Goal: Find specific fact: Find specific fact

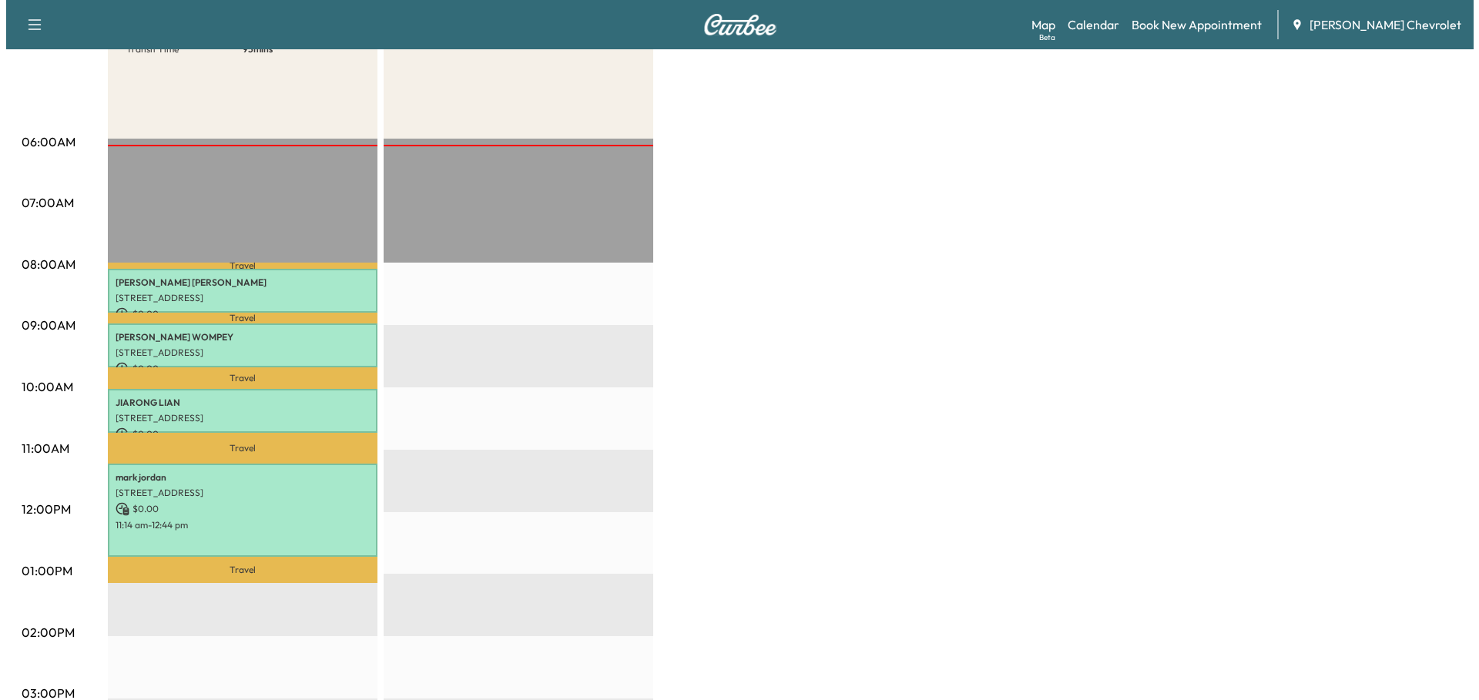
scroll to position [231, 0]
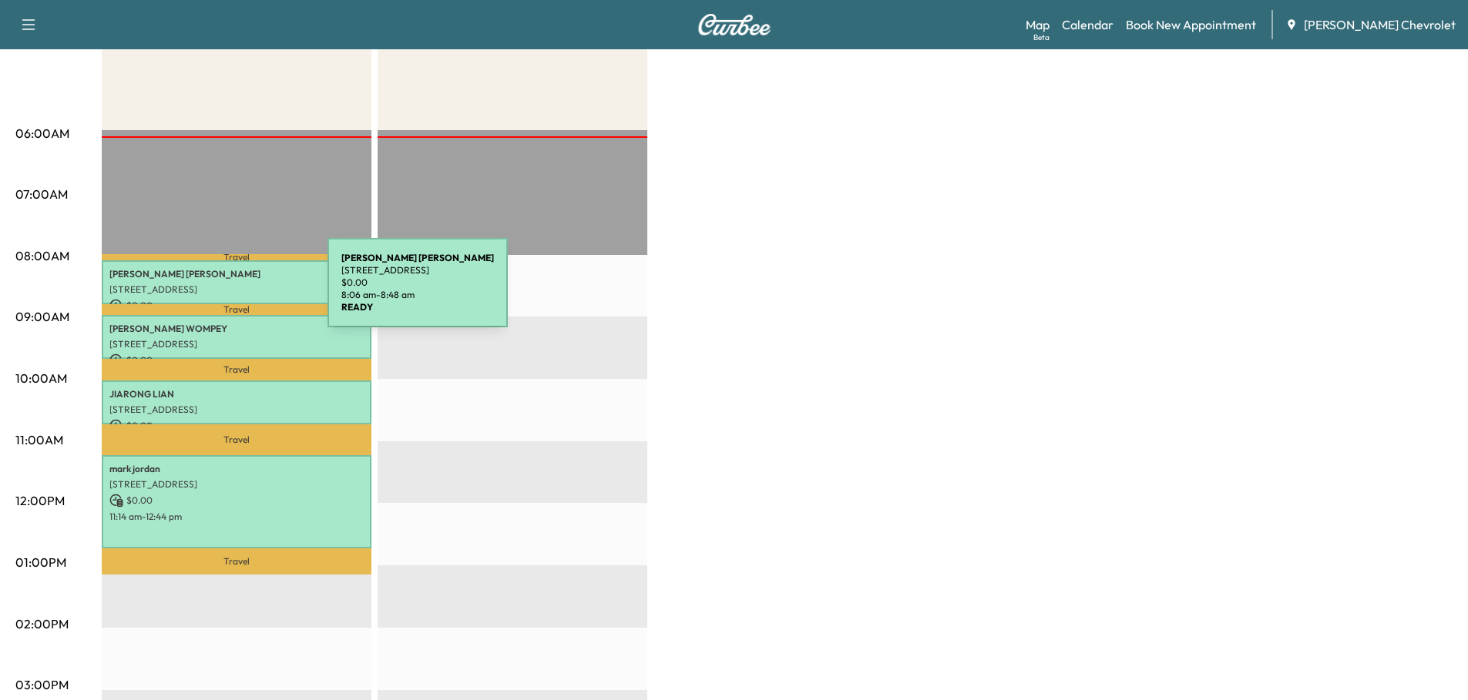
click at [212, 292] on p "[STREET_ADDRESS]" at bounding box center [236, 290] width 254 height 12
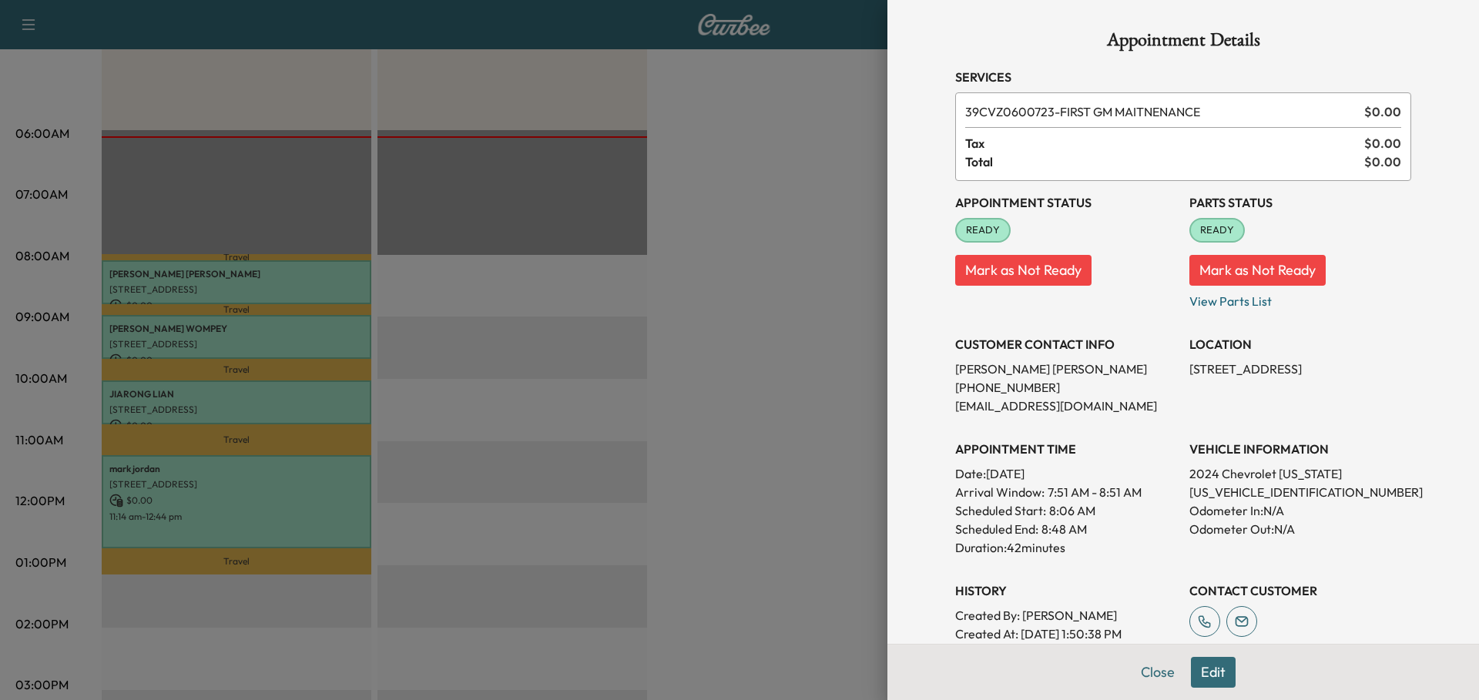
drag, startPoint x: 1179, startPoint y: 365, endPoint x: 1363, endPoint y: 362, distance: 184.1
click at [1363, 362] on p "[STREET_ADDRESS]" at bounding box center [1300, 369] width 222 height 18
copy p "[STREET_ADDRESS]"
drag, startPoint x: 765, startPoint y: 317, endPoint x: 607, endPoint y: 324, distance: 158.1
click at [764, 317] on div at bounding box center [739, 350] width 1479 height 700
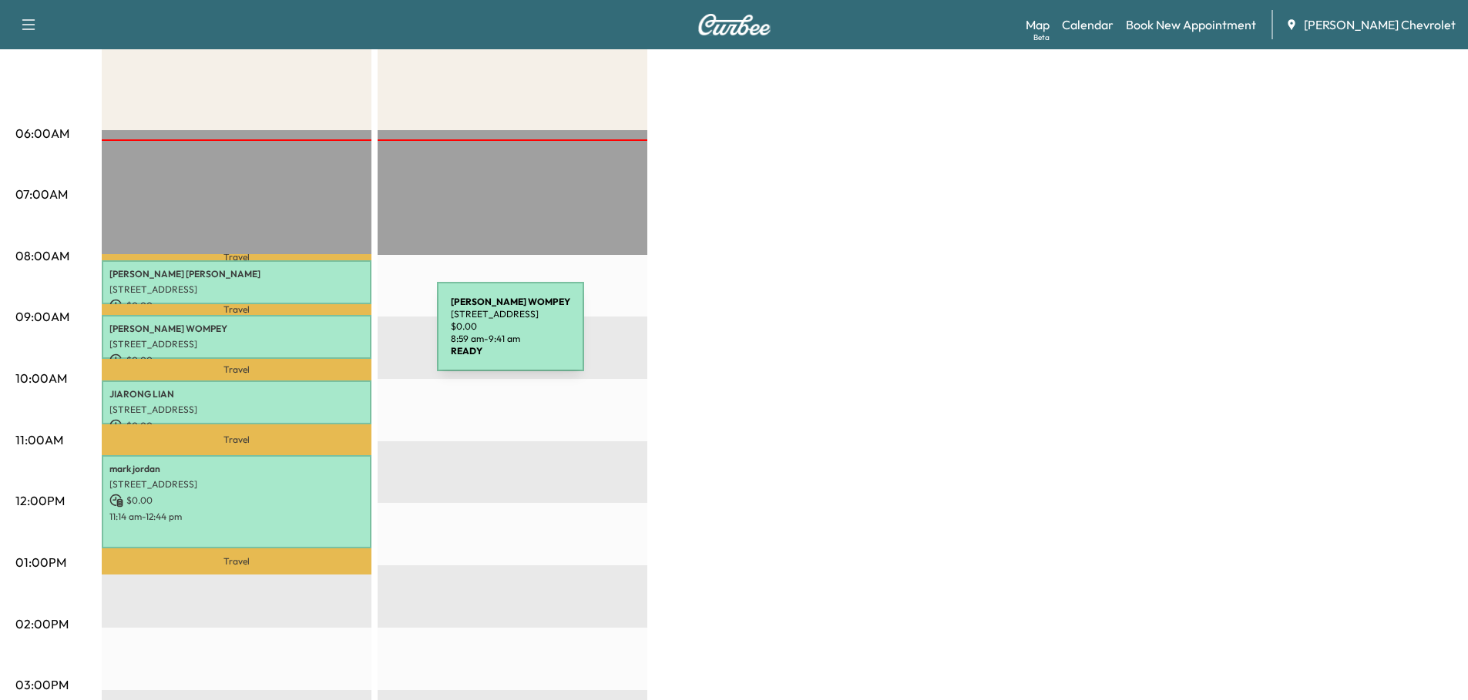
click at [321, 338] on p "[STREET_ADDRESS]" at bounding box center [236, 344] width 254 height 12
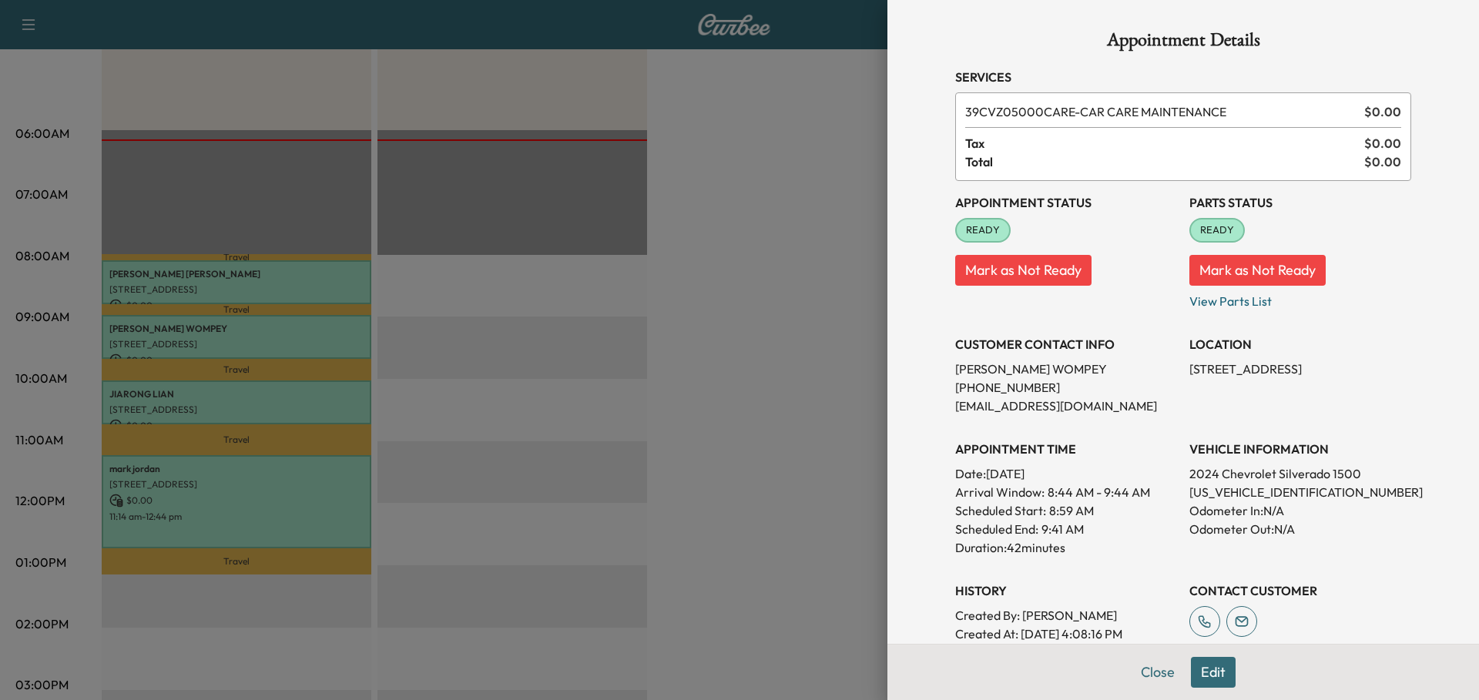
drag, startPoint x: 1179, startPoint y: 369, endPoint x: 1344, endPoint y: 363, distance: 164.2
click at [1344, 363] on p "[STREET_ADDRESS]" at bounding box center [1300, 369] width 222 height 18
copy p "[STREET_ADDRESS]"
click at [288, 371] on div at bounding box center [739, 350] width 1479 height 700
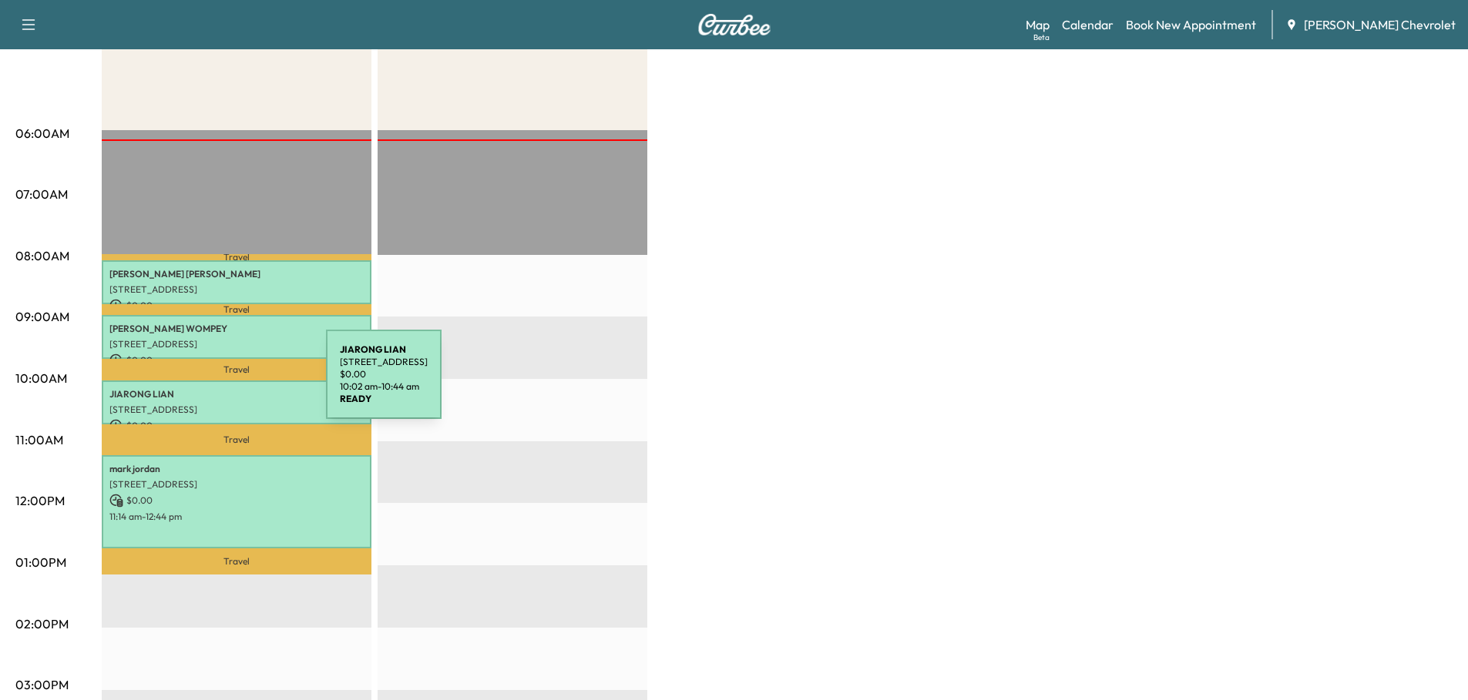
click at [210, 388] on p "[PERSON_NAME]" at bounding box center [236, 394] width 254 height 12
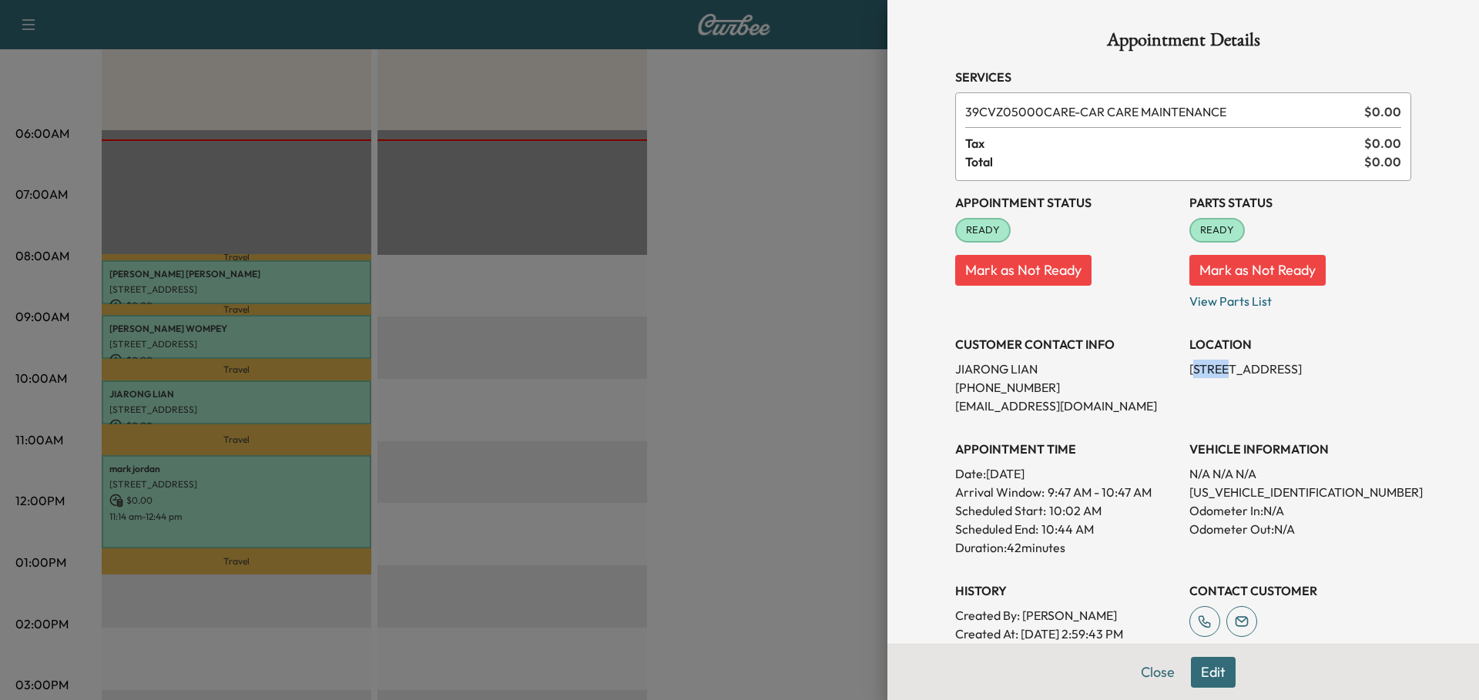
drag, startPoint x: 1182, startPoint y: 364, endPoint x: 1216, endPoint y: 364, distance: 33.9
click at [1217, 364] on p "[STREET_ADDRESS]" at bounding box center [1300, 369] width 222 height 18
drag, startPoint x: 1177, startPoint y: 371, endPoint x: 1347, endPoint y: 366, distance: 169.6
click at [1347, 366] on div "Appointment Status READY Mark as Not Ready Parts Status READY Mark as Not Ready…" at bounding box center [1183, 430] width 456 height 499
copy p "[STREET_ADDRESS]"
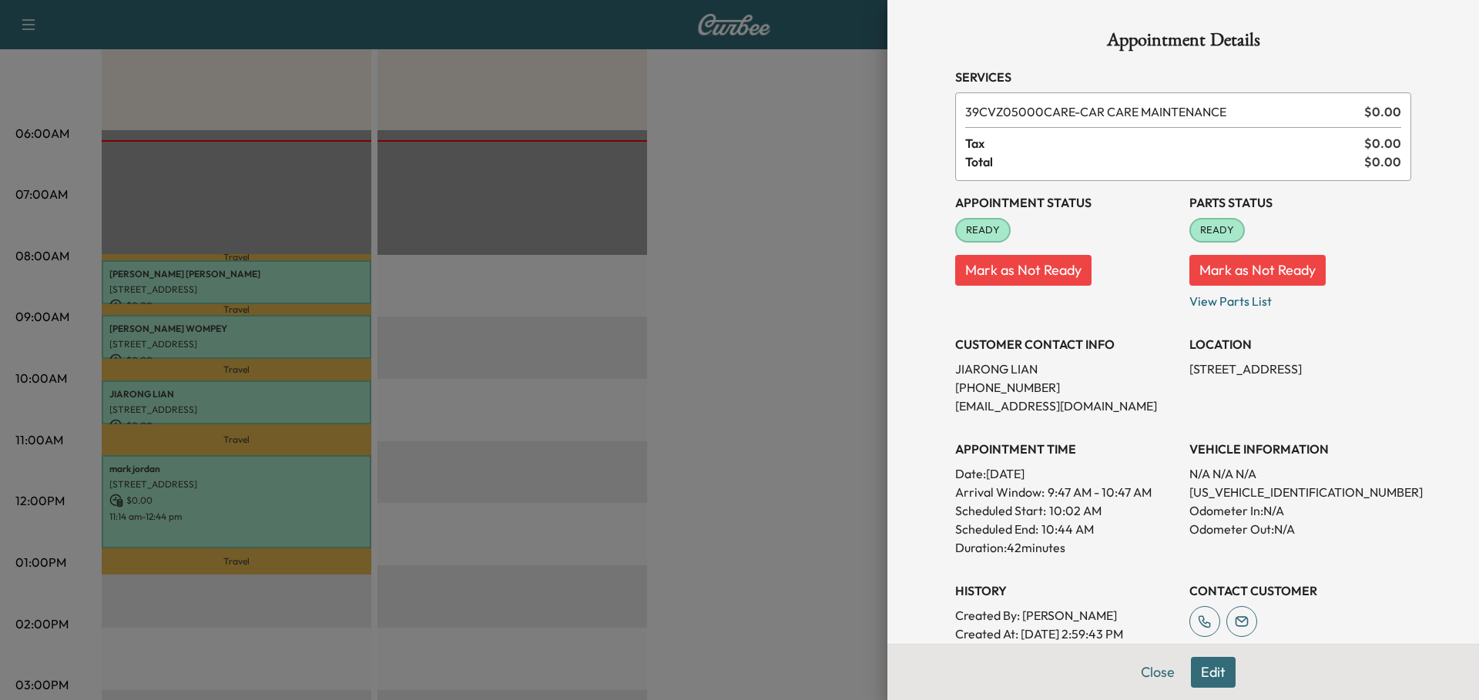
drag, startPoint x: 519, startPoint y: 404, endPoint x: 510, endPoint y: 408, distance: 10.3
click at [519, 404] on div at bounding box center [739, 350] width 1479 height 700
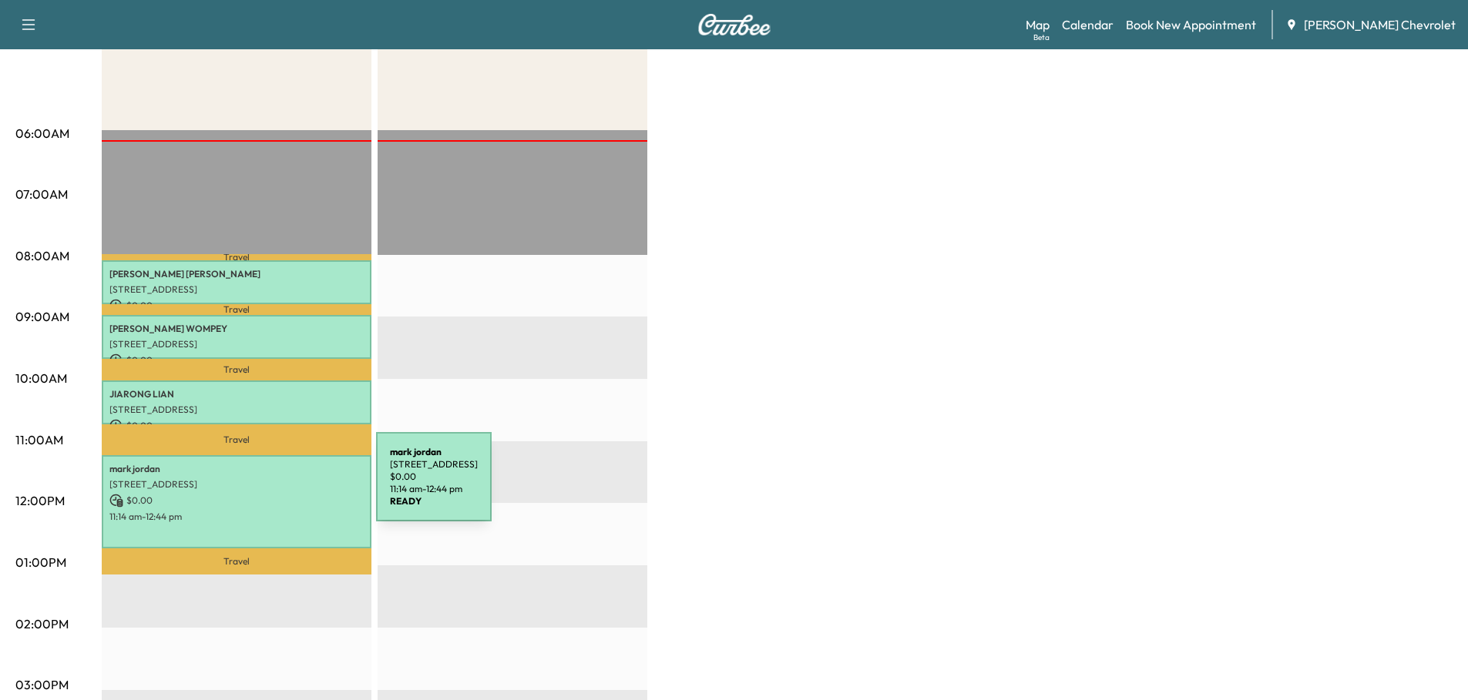
click at [247, 488] on div "[PERSON_NAME] [STREET_ADDRESS] $ 0.00 11:14 am - 12:44 pm" at bounding box center [237, 501] width 270 height 93
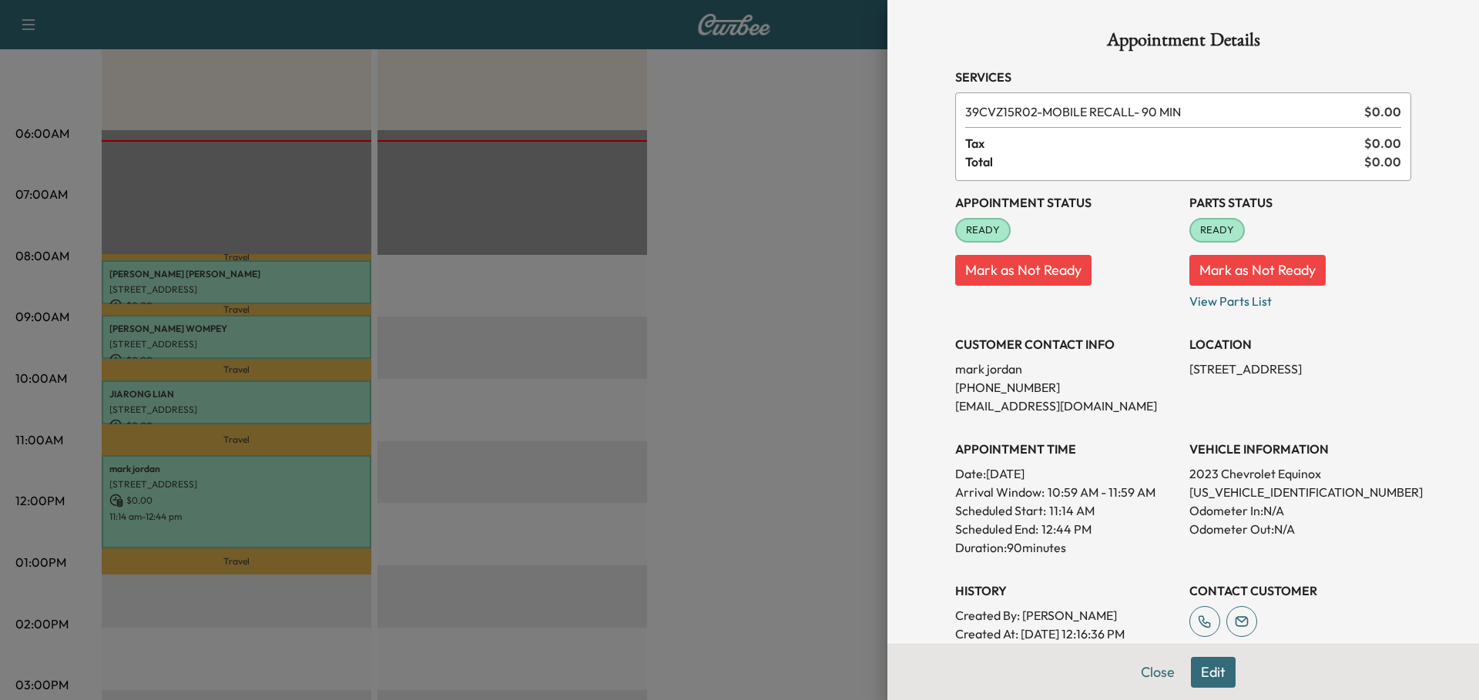
drag, startPoint x: 1176, startPoint y: 366, endPoint x: 1317, endPoint y: 363, distance: 140.2
click at [1317, 363] on div "Appointment Status READY Mark as Not Ready Parts Status READY Mark as Not Ready…" at bounding box center [1183, 430] width 456 height 499
copy p "[STREET_ADDRESS]"
